Goal: Task Accomplishment & Management: Use online tool/utility

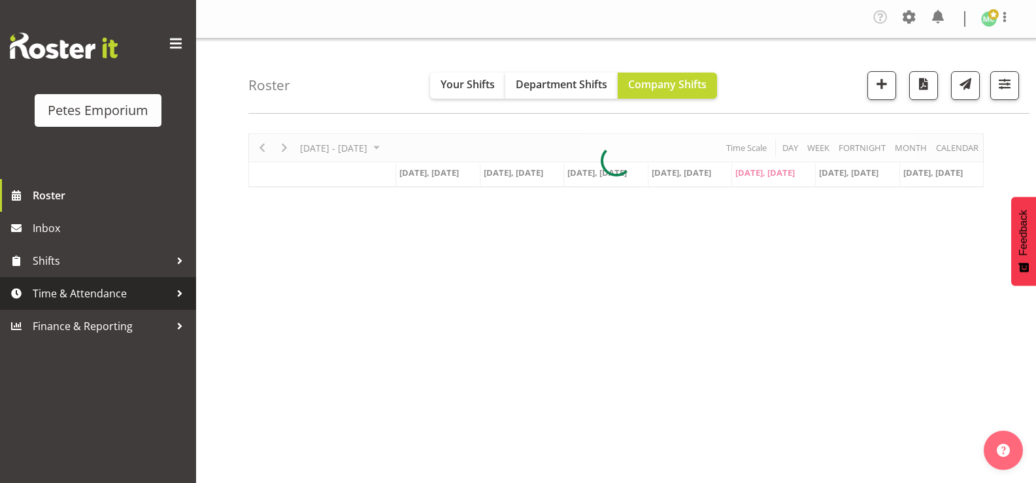
click at [69, 293] on span "Time & Attendance" at bounding box center [101, 294] width 137 height 20
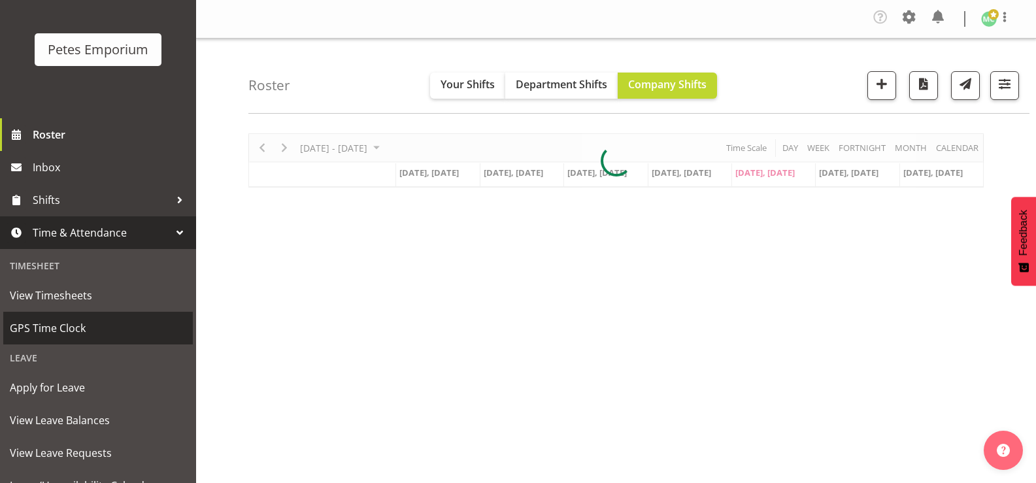
scroll to position [116, 0]
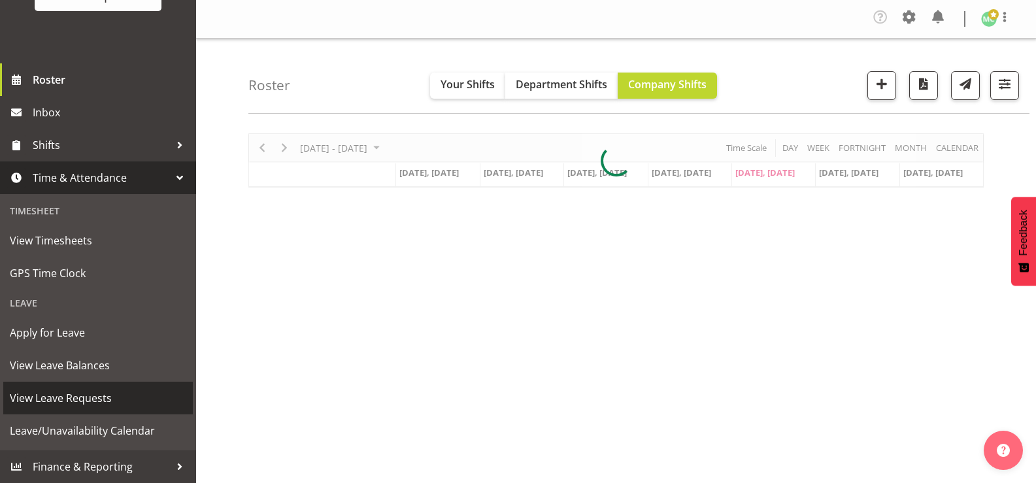
click at [135, 405] on span "View Leave Requests" at bounding box center [98, 398] width 176 height 20
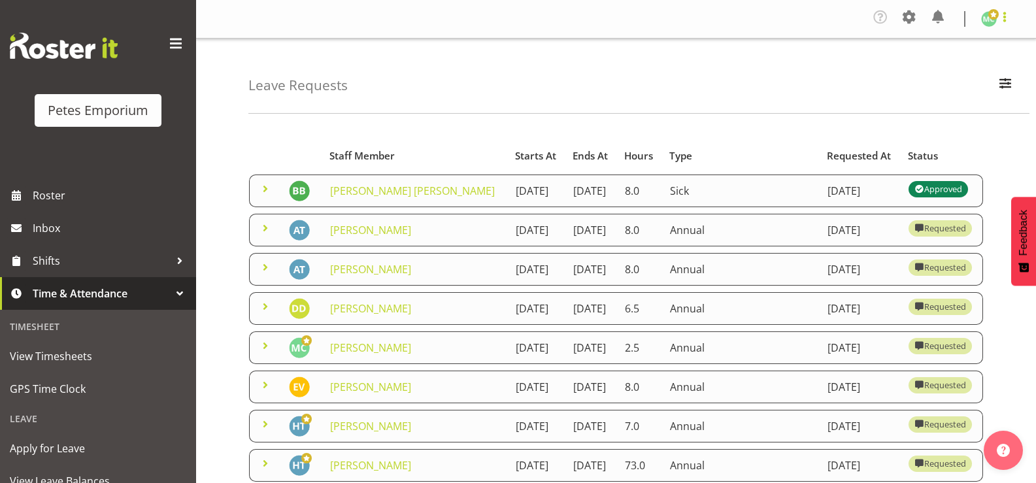
click at [1005, 14] on span at bounding box center [1005, 17] width 16 height 16
click at [961, 73] on link "Log Out" at bounding box center [949, 72] width 125 height 24
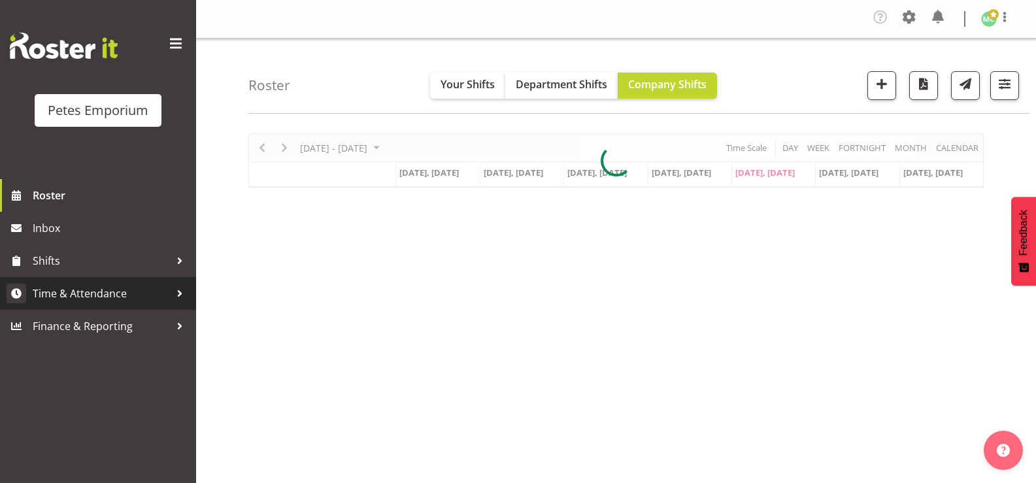
click at [124, 297] on span "Time & Attendance" at bounding box center [101, 294] width 137 height 20
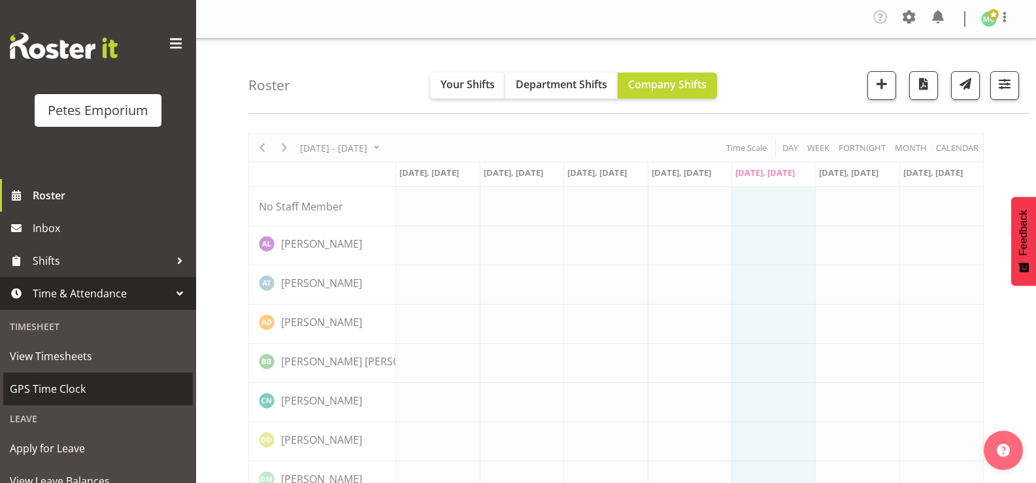
click at [97, 388] on span "GPS Time Clock" at bounding box center [98, 389] width 176 height 20
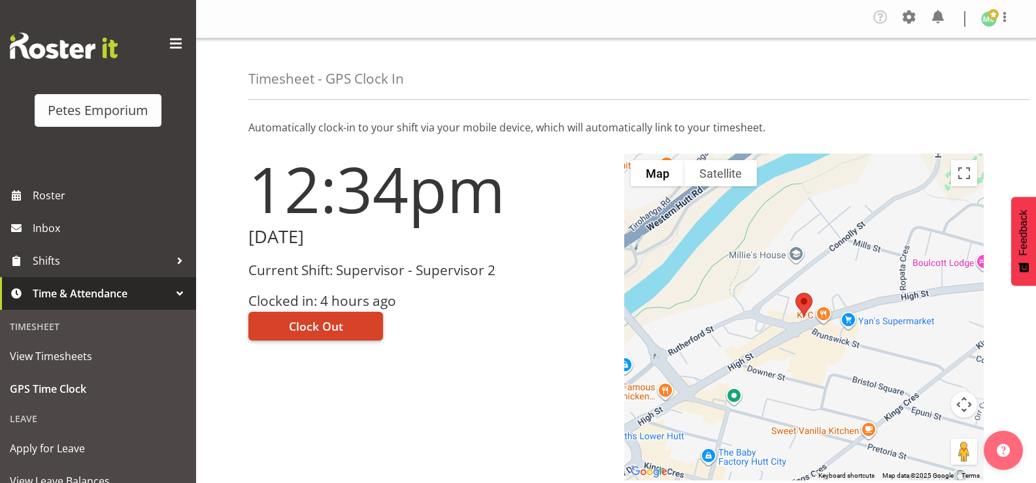
click at [359, 327] on button "Clock Out" at bounding box center [315, 326] width 135 height 29
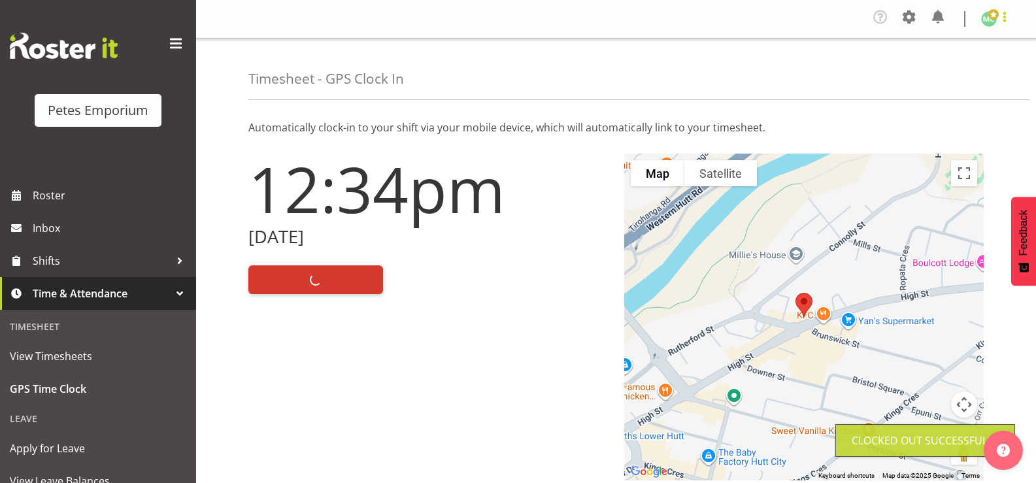
click at [998, 22] on span at bounding box center [1005, 17] width 16 height 16
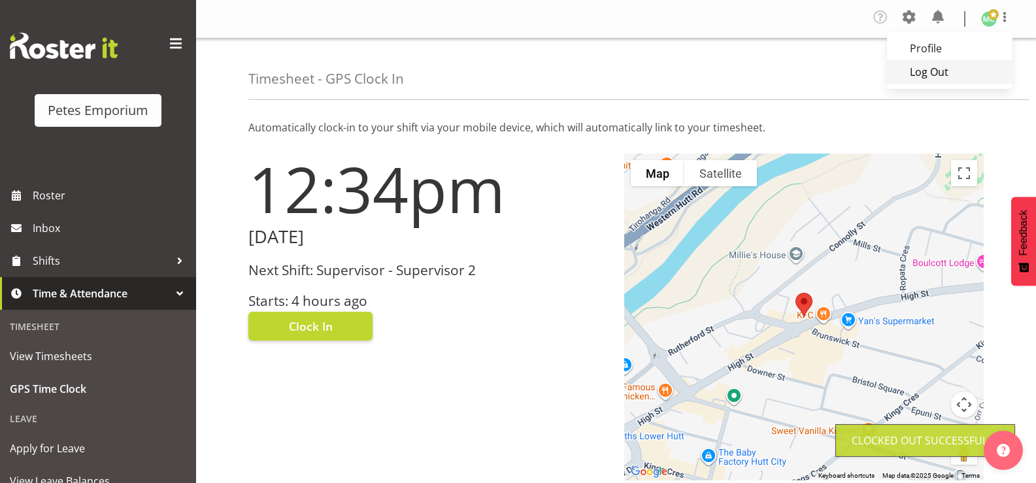
click at [976, 65] on link "Log Out" at bounding box center [949, 72] width 125 height 24
